Goal: Task Accomplishment & Management: Manage account settings

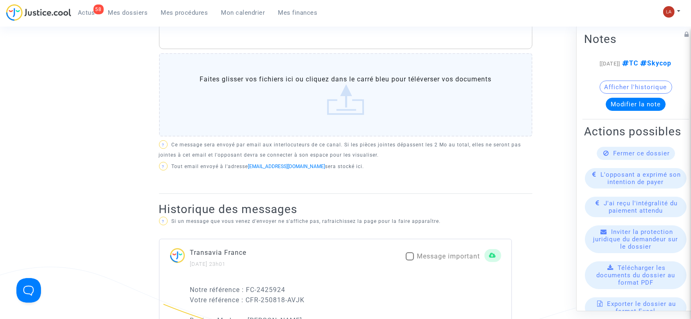
scroll to position [273, 0]
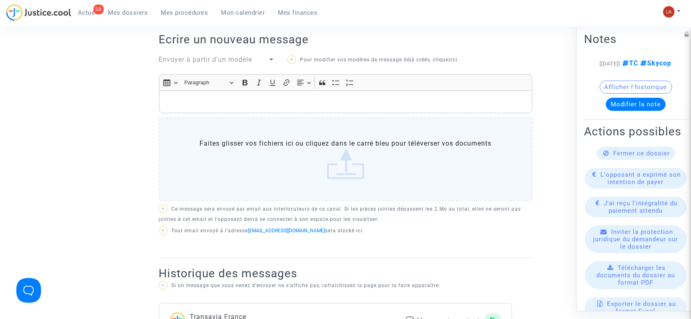
click at [195, 60] on span "Envoyer à partir d'un modèle" at bounding box center [205, 60] width 93 height 8
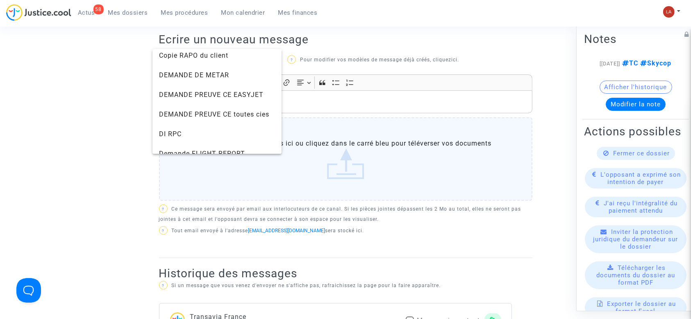
scroll to position [218, 0]
click at [218, 110] on span "DEMANDE PREUVE CE toutes cies" at bounding box center [217, 116] width 116 height 20
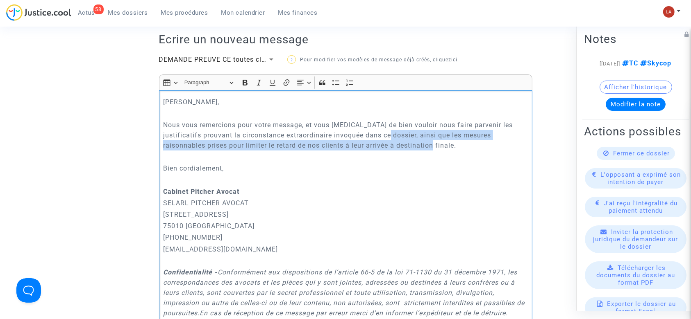
drag, startPoint x: 418, startPoint y: 148, endPoint x: 378, endPoint y: 131, distance: 43.4
click at [378, 131] on p "Nous vous remercions pour votre message, et vous [MEDICAL_DATA] de bien vouloir…" at bounding box center [345, 135] width 365 height 31
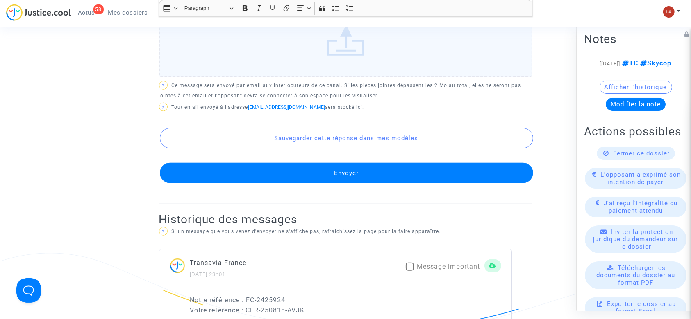
scroll to position [819, 0]
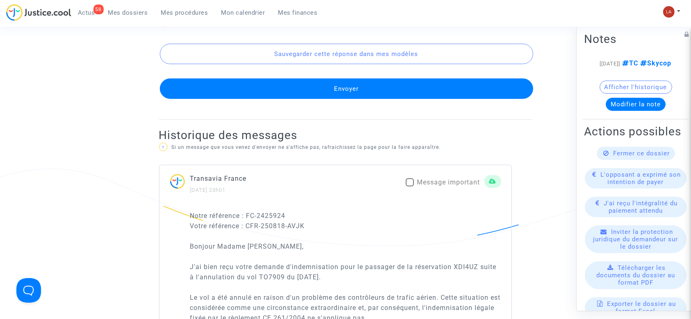
click at [390, 99] on button "Envoyer" at bounding box center [346, 89] width 373 height 20
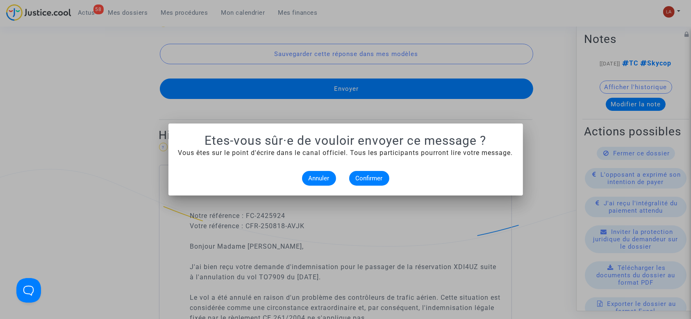
scroll to position [0, 0]
click at [364, 182] on span "Confirmer" at bounding box center [369, 178] width 27 height 7
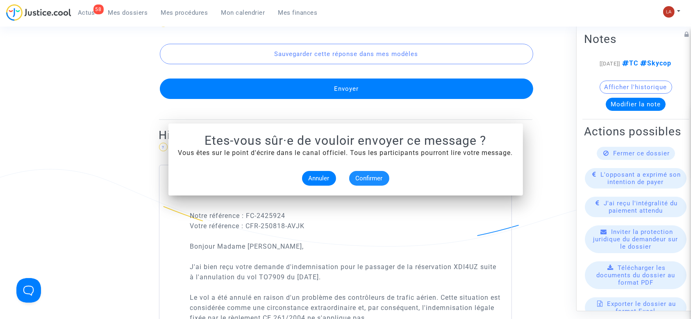
scroll to position [819, 0]
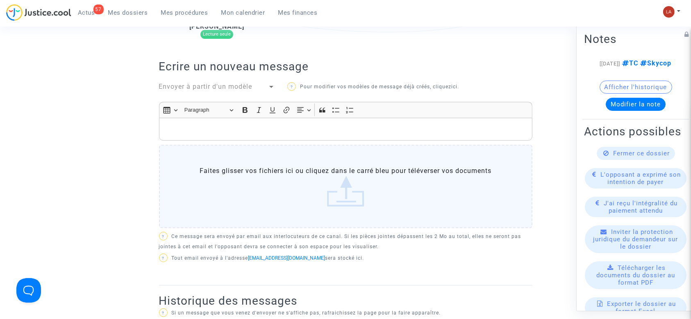
scroll to position [200, 0]
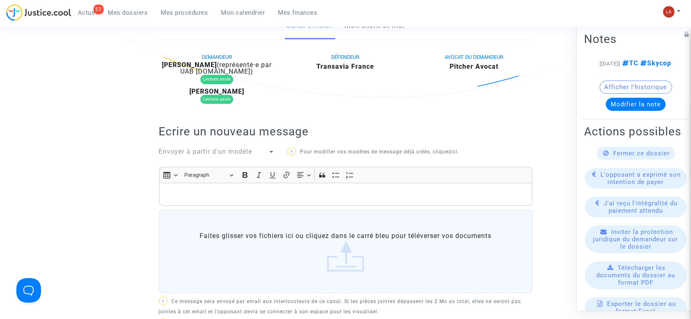
click at [200, 62] on b "Alexis Bechet" at bounding box center [189, 65] width 55 height 8
copy div "Bechet"
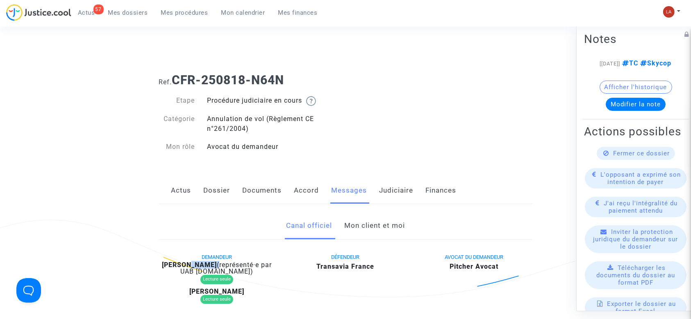
click at [267, 183] on link "Documents" at bounding box center [261, 190] width 39 height 27
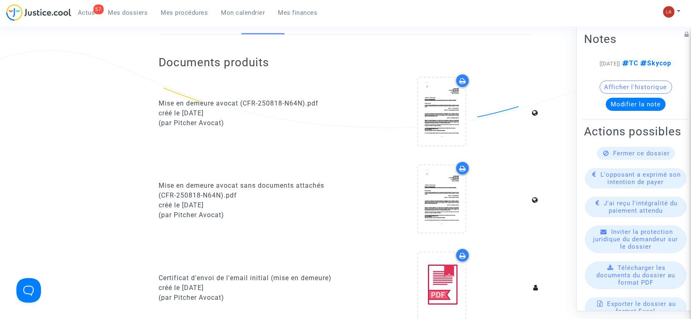
scroll to position [109, 0]
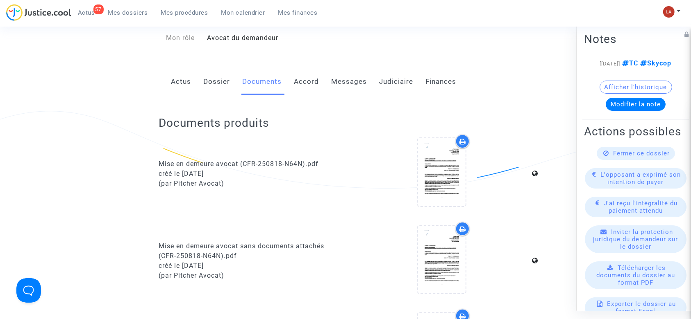
click at [203, 77] on div "Actus Dossier Documents Accord Messages Judiciaire Finances" at bounding box center [345, 81] width 373 height 27
click at [220, 83] on link "Dossier" at bounding box center [217, 81] width 27 height 27
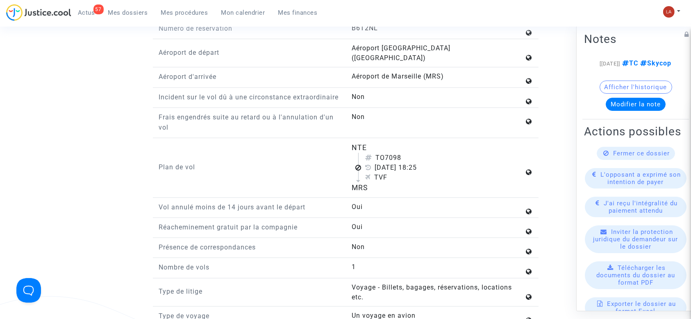
scroll to position [1092, 0]
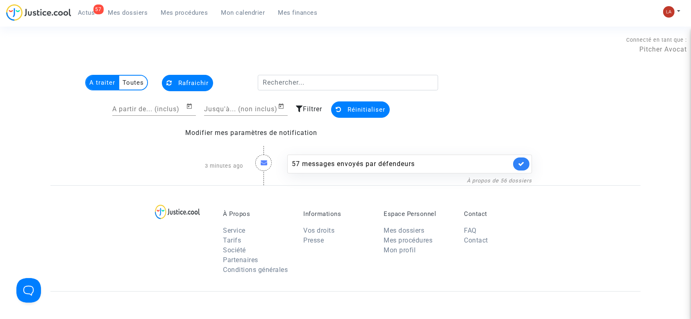
click at [134, 12] on span "Mes dossiers" at bounding box center [128, 12] width 40 height 7
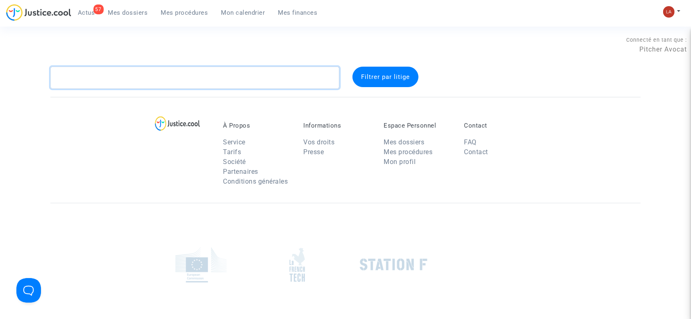
click at [195, 82] on textarea at bounding box center [194, 78] width 289 height 22
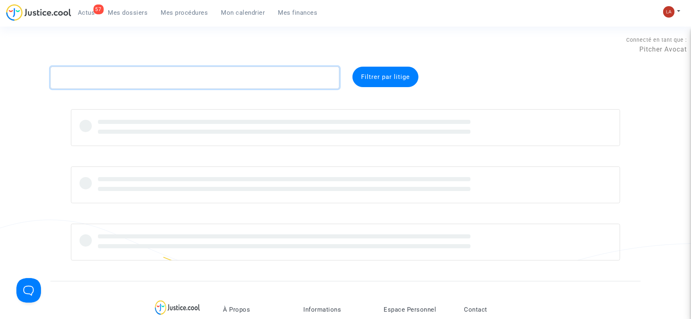
paste textarea "8JXA"
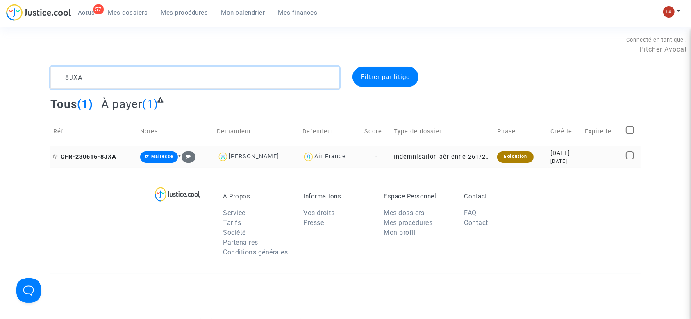
type textarea "8JXA"
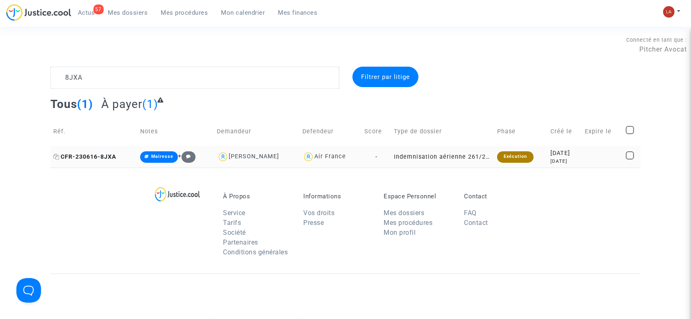
click at [88, 154] on span "CFR-230616-8JXA" at bounding box center [84, 157] width 63 height 7
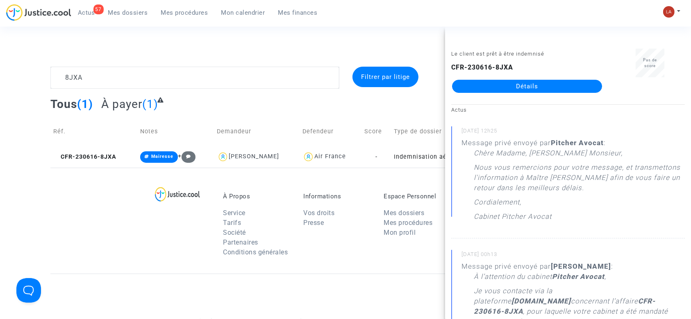
drag, startPoint x: 572, startPoint y: 95, endPoint x: 573, endPoint y: 86, distance: 9.9
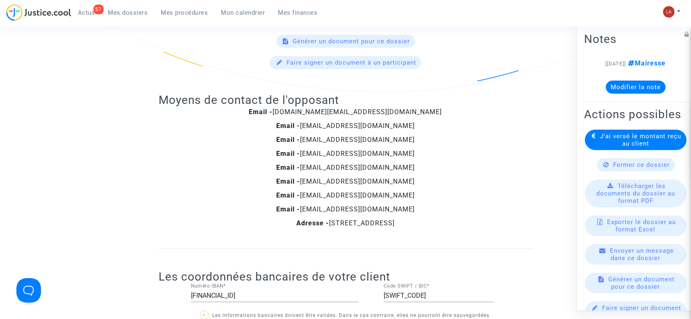
scroll to position [655, 0]
